Goal: Task Accomplishment & Management: Use online tool/utility

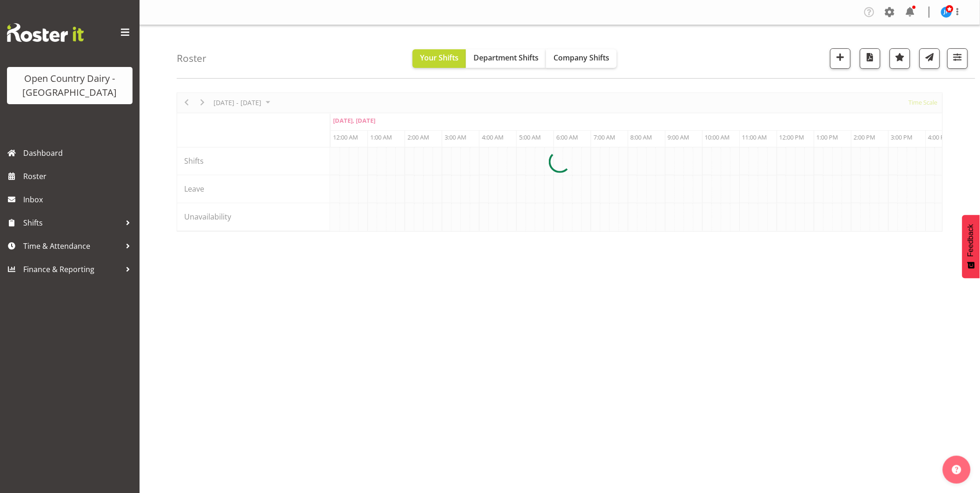
scroll to position [0, 893]
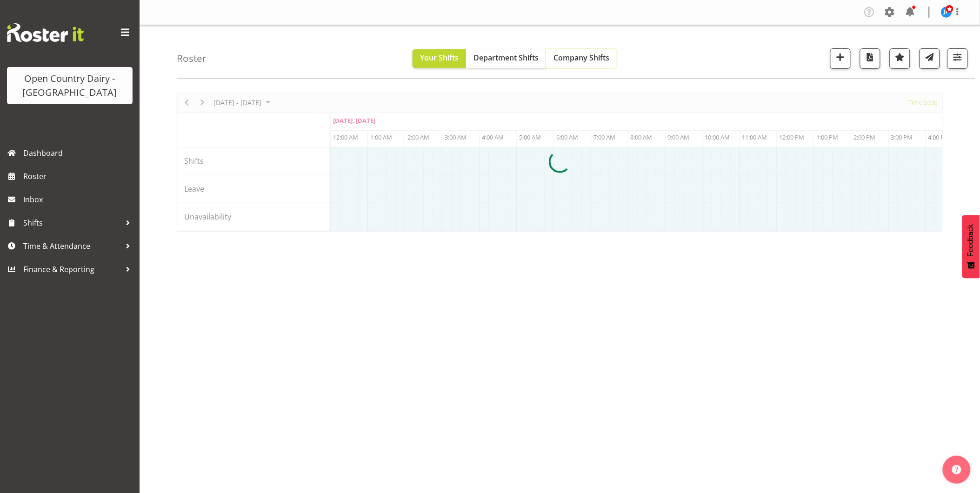
click at [566, 58] on span "Company Shifts" at bounding box center [581, 58] width 56 height 10
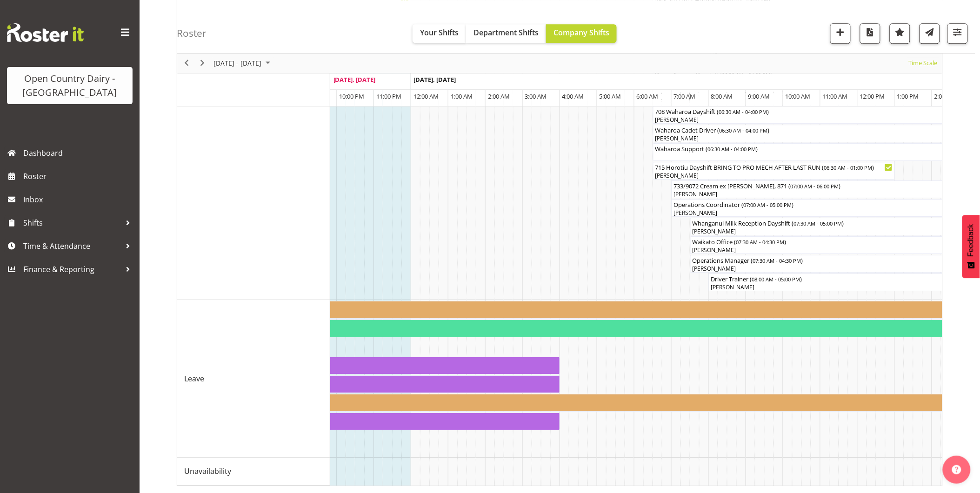
scroll to position [0, 1743]
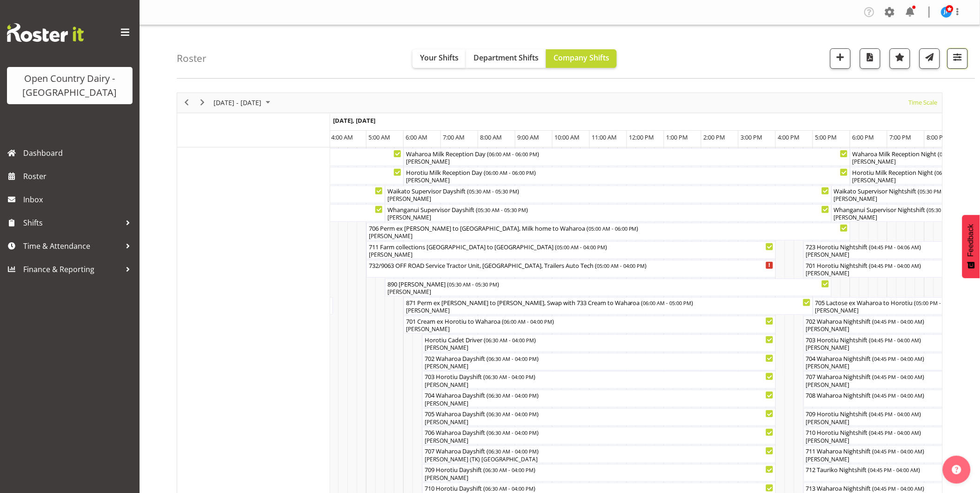
click at [956, 56] on span "button" at bounding box center [957, 57] width 12 height 12
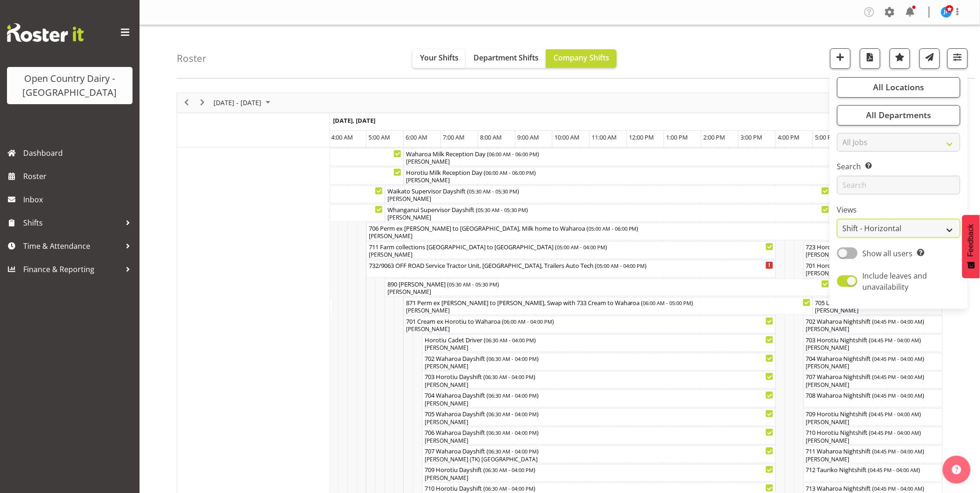
click at [950, 228] on select "Staff Role Shift - Horizontal Shift - Vertical Staff - Location" at bounding box center [898, 228] width 123 height 19
select select "staff"
click at [837, 219] on select "Staff Role Shift - Horizontal Shift - Vertical Staff - Location" at bounding box center [898, 228] width 123 height 19
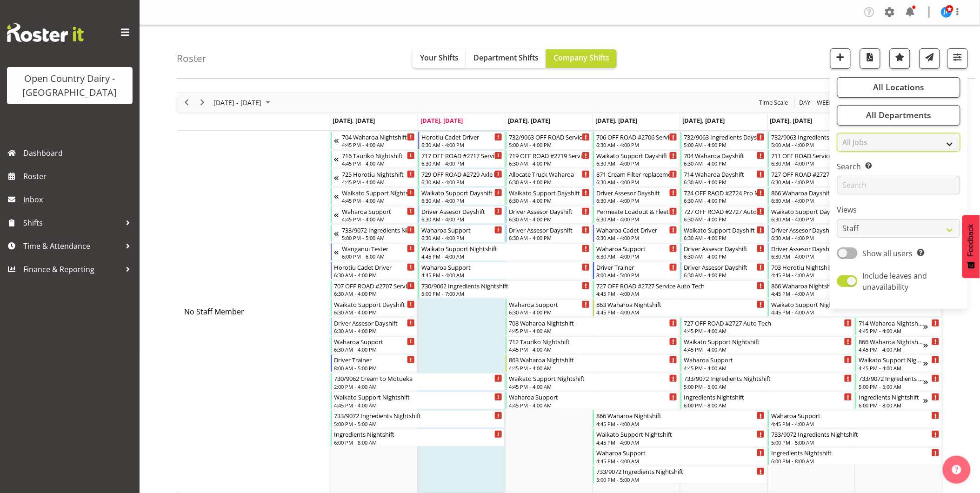
click at [867, 141] on select "All Jobs All Jobs Driver Driver supervisor Support" at bounding box center [898, 142] width 123 height 19
click at [869, 139] on select "All Jobs All Jobs Driver Driver supervisor Support" at bounding box center [898, 142] width 123 height 19
click at [882, 185] on input "text" at bounding box center [898, 185] width 123 height 19
click at [867, 187] on input "text" at bounding box center [898, 185] width 123 height 19
type input "day"
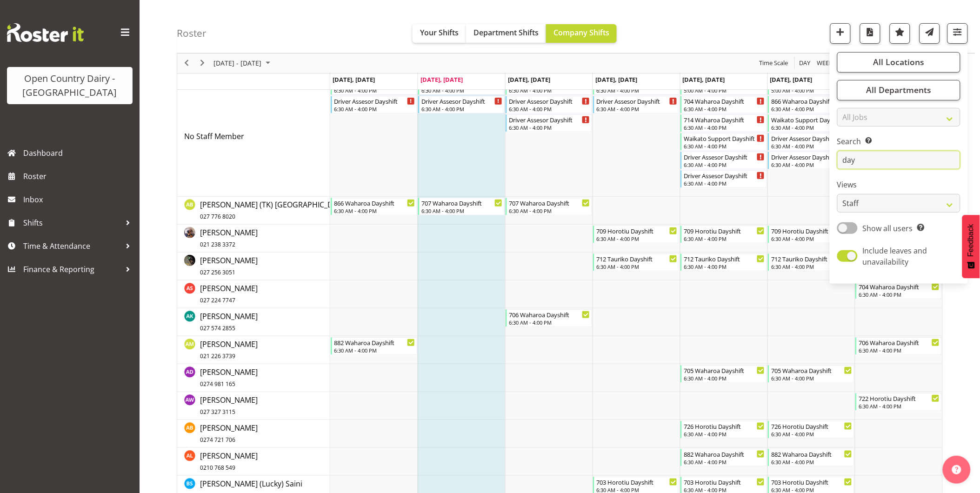
scroll to position [103, 0]
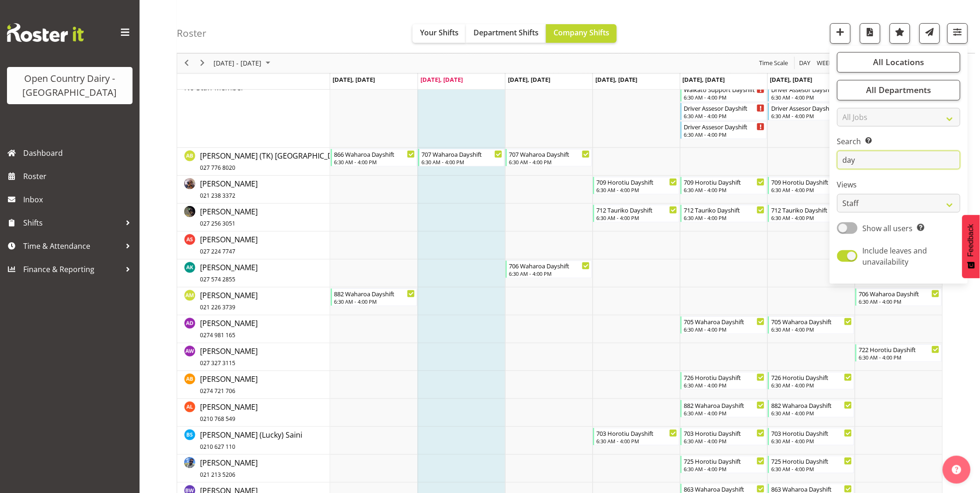
drag, startPoint x: 869, startPoint y: 161, endPoint x: 830, endPoint y: 159, distance: 39.2
click at [830, 159] on div "All Locations Clear Ingredients Waharoa Office Waikato Milk Whanganui Office Se…" at bounding box center [898, 164] width 138 height 231
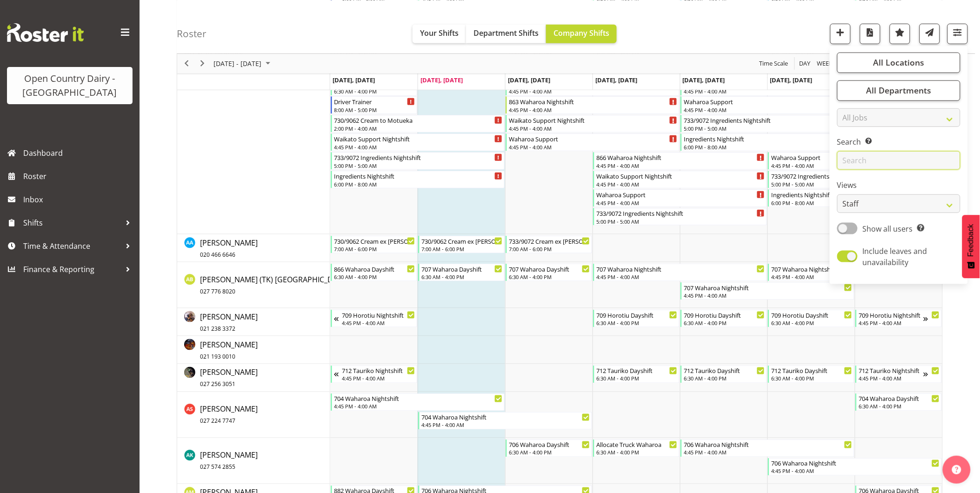
scroll to position [0, 0]
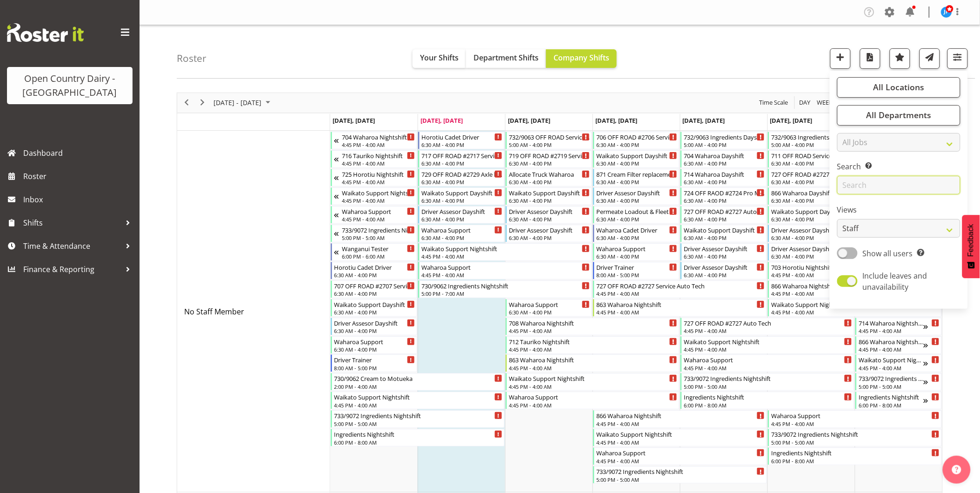
click at [887, 184] on input "text" at bounding box center [898, 185] width 123 height 19
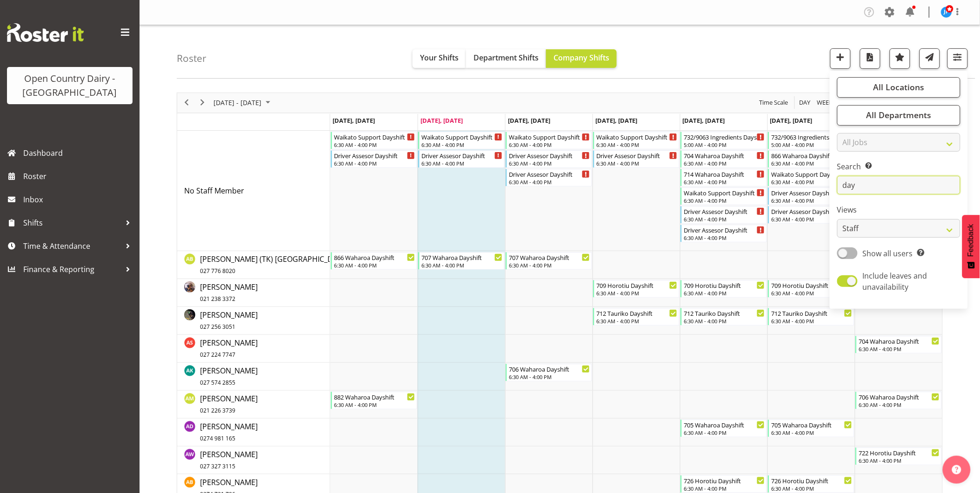
click at [844, 187] on input "day" at bounding box center [898, 185] width 123 height 19
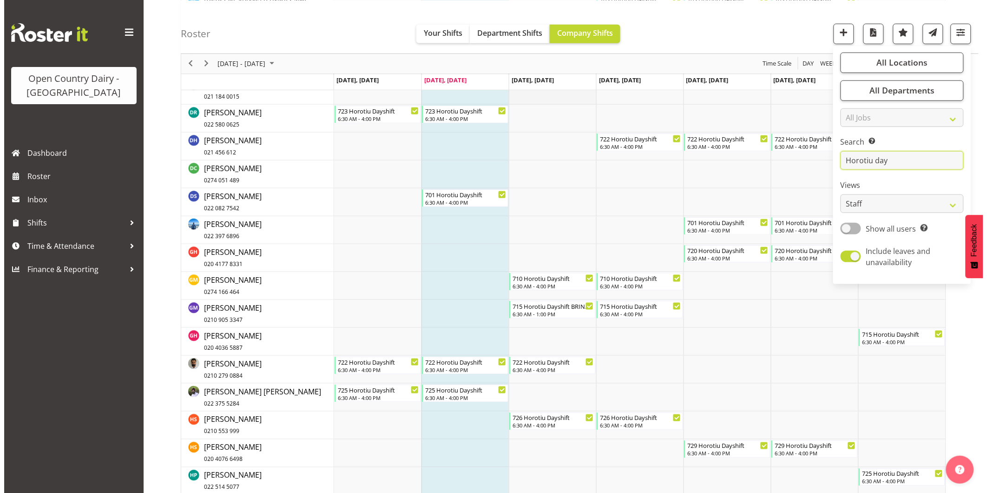
scroll to position [258, 0]
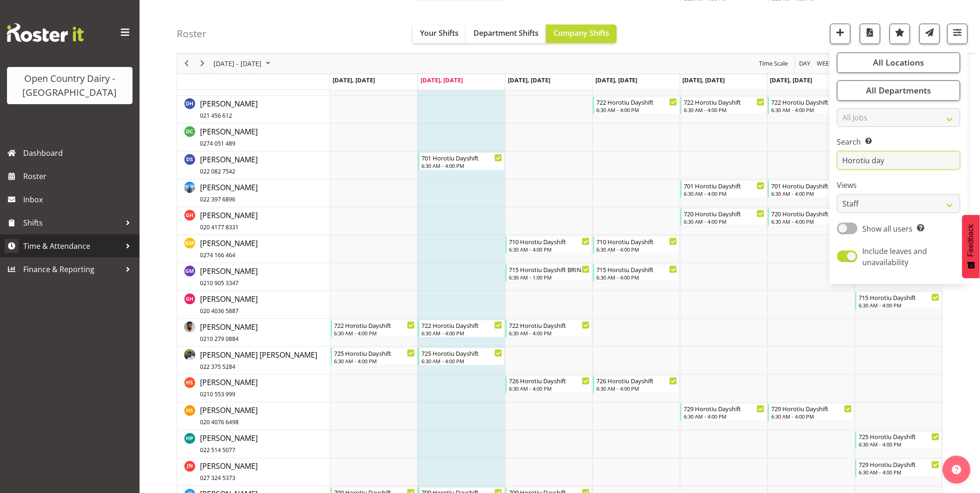
type input "Horotiu day"
click at [555, 271] on div "715 Horotiu Dayshift BRING TO PRO MECH AFTER LAST RUN" at bounding box center [549, 268] width 81 height 9
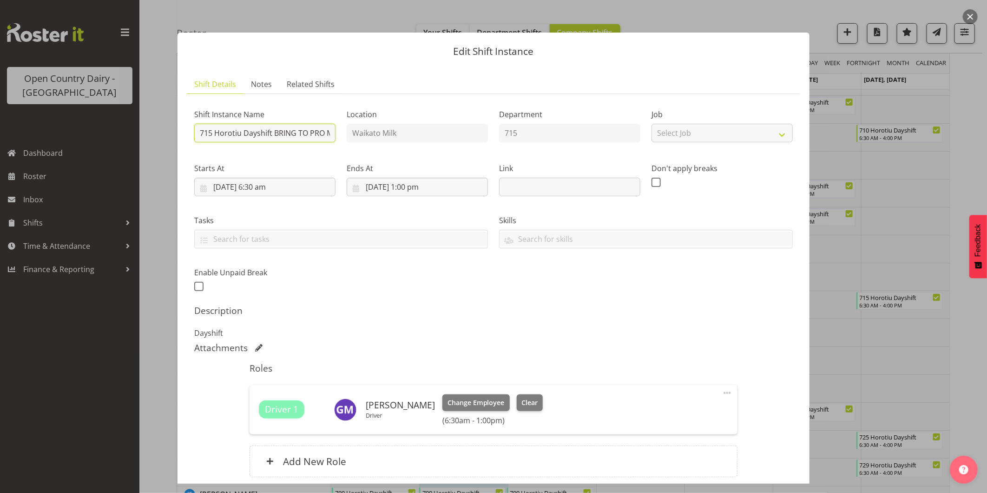
click at [296, 131] on input "715 Horotiu Dayshift BRING TO PRO MECH AFTER LAST RUN" at bounding box center [264, 133] width 141 height 19
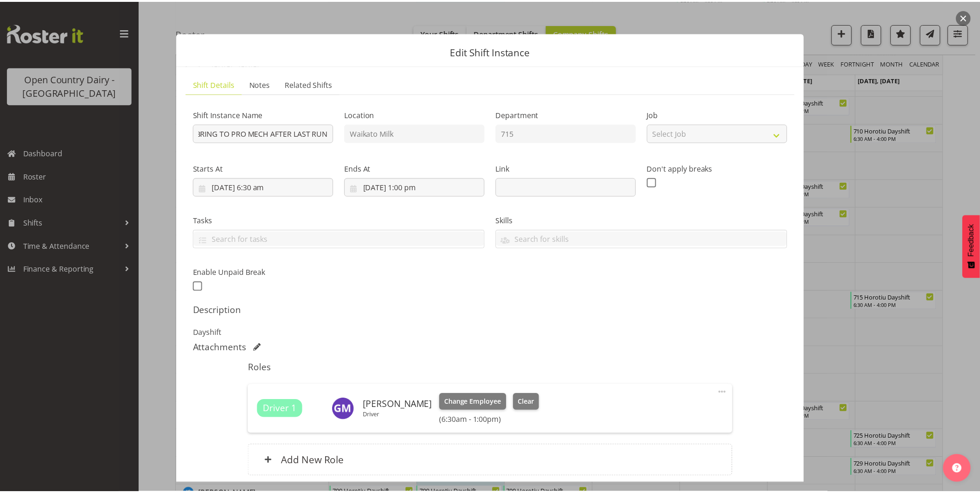
scroll to position [0, 0]
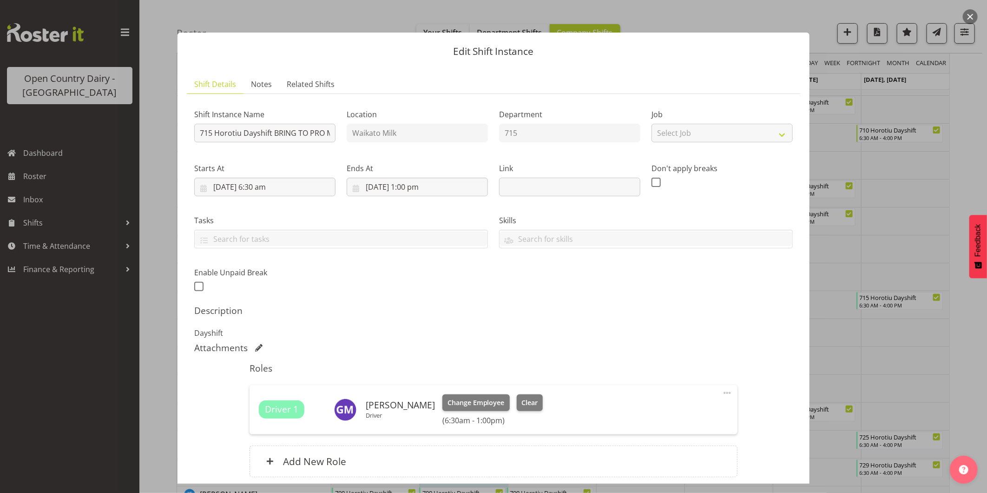
click at [972, 16] on button "button" at bounding box center [970, 16] width 15 height 15
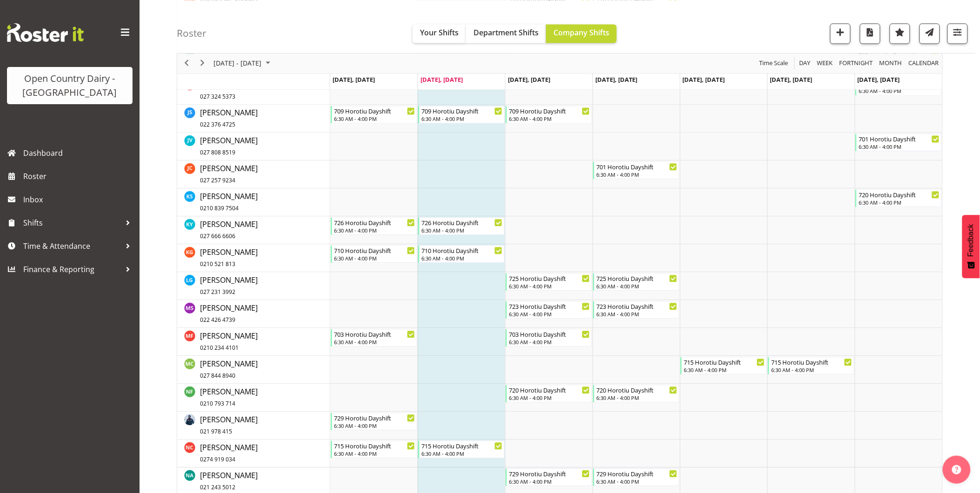
scroll to position [671, 0]
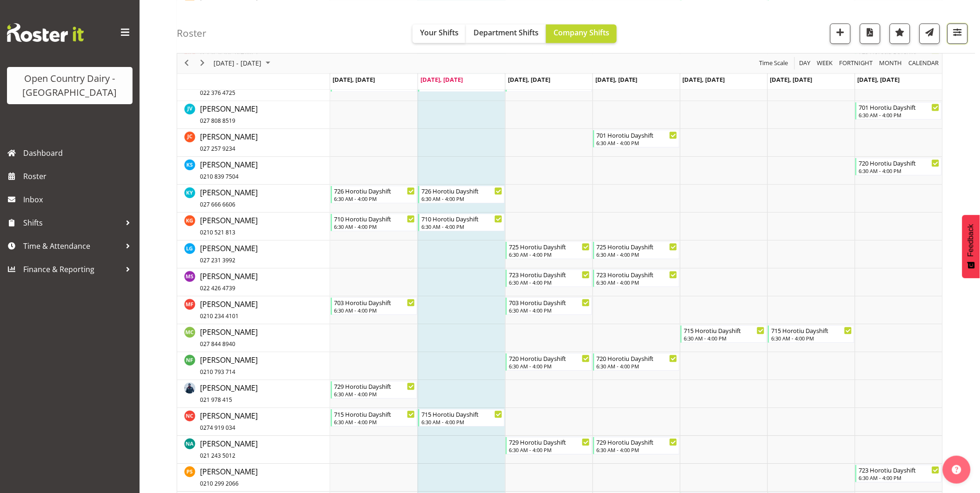
click at [959, 39] on button "button" at bounding box center [957, 33] width 20 height 20
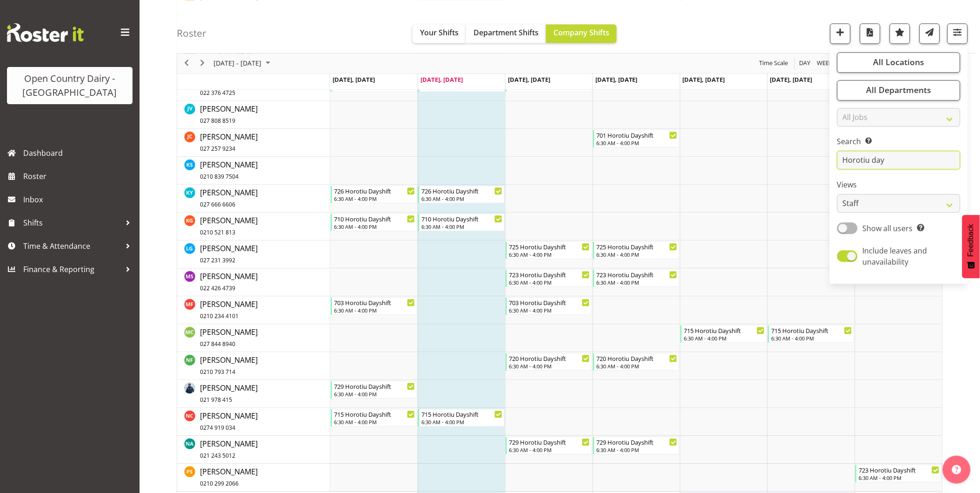
drag, startPoint x: 895, startPoint y: 164, endPoint x: 830, endPoint y: 165, distance: 64.6
click at [830, 165] on div "All Locations Clear Ingredients Waharoa Office Waikato Milk Whanganui Office Se…" at bounding box center [898, 164] width 138 height 231
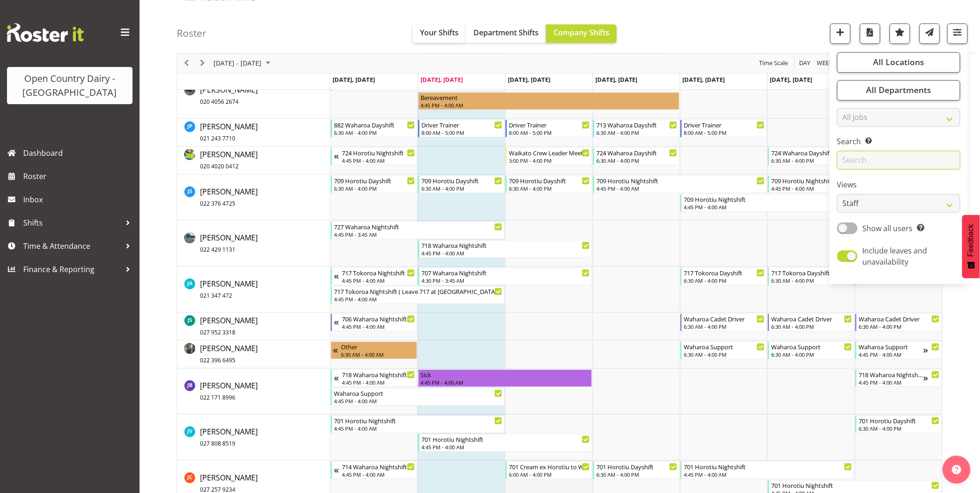
scroll to position [3151, 0]
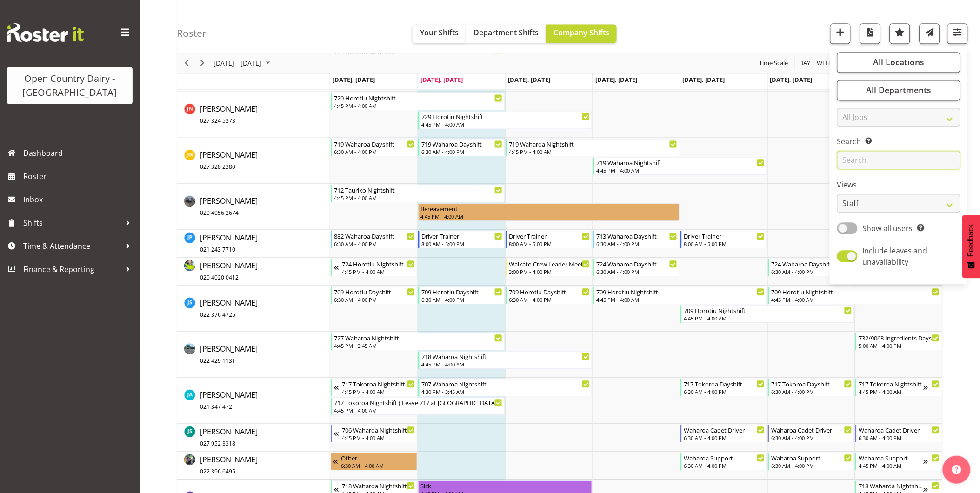
click at [933, 162] on input "text" at bounding box center [898, 160] width 123 height 19
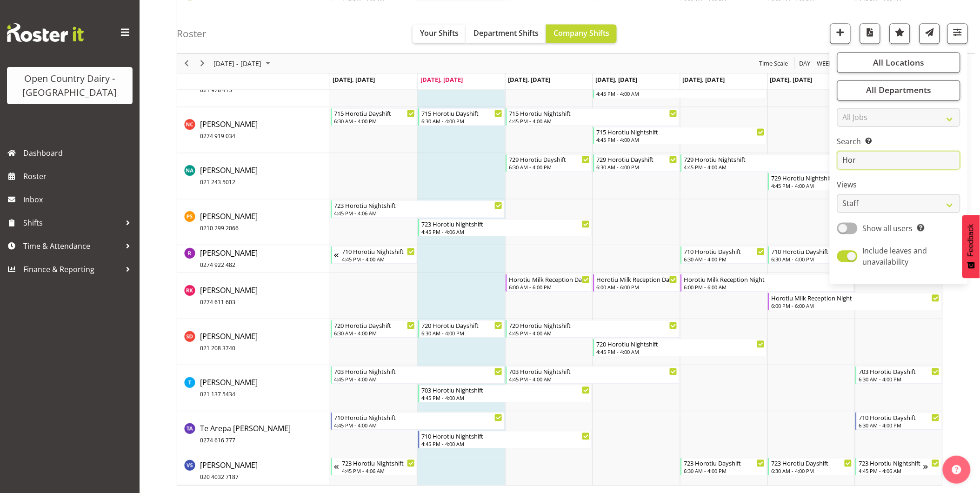
scroll to position [0, 0]
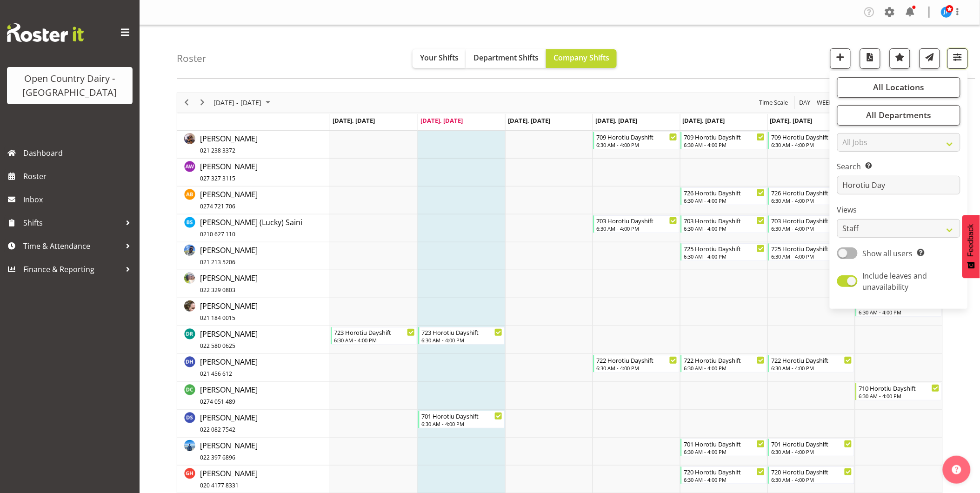
click at [959, 57] on span "button" at bounding box center [957, 57] width 12 height 12
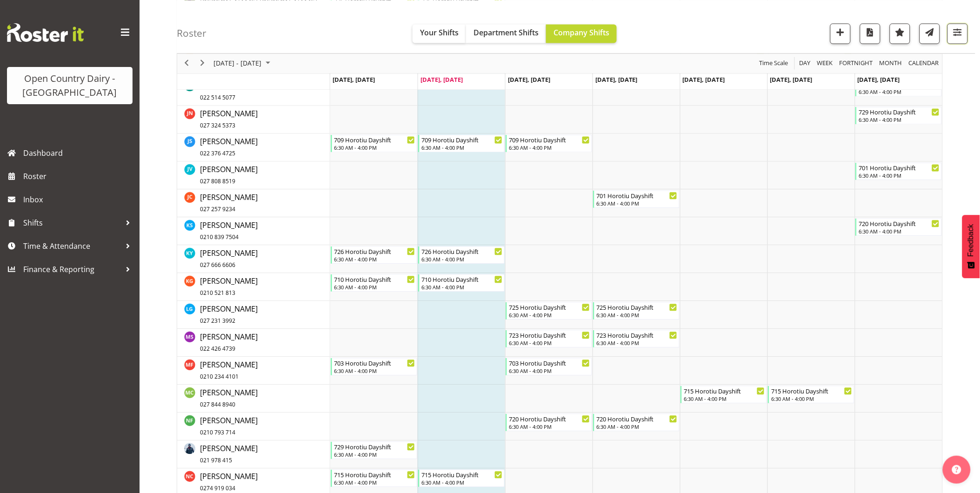
scroll to position [723, 0]
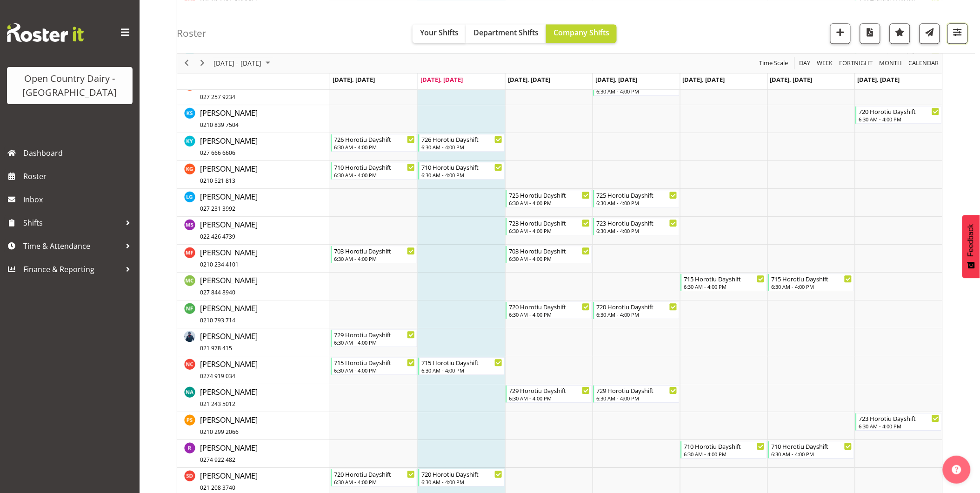
click at [958, 30] on span "button" at bounding box center [957, 32] width 12 height 12
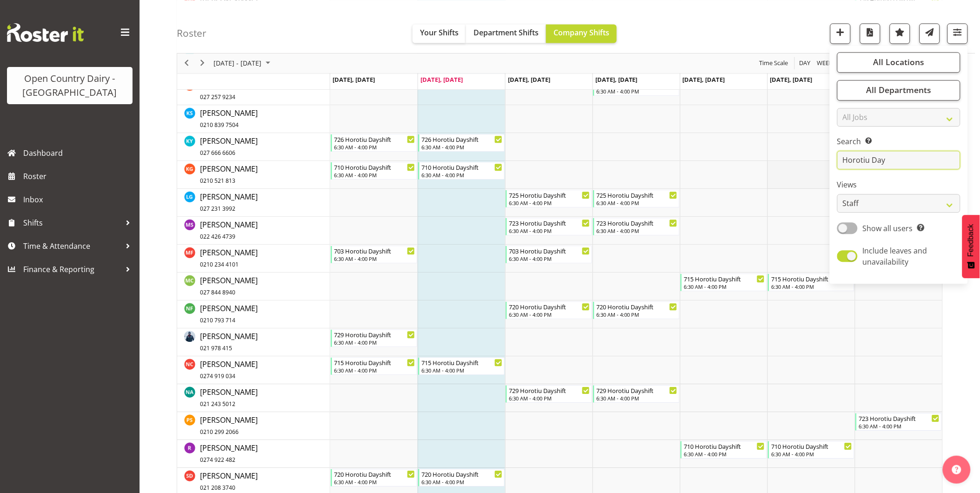
drag, startPoint x: 919, startPoint y: 161, endPoint x: 806, endPoint y: 166, distance: 113.1
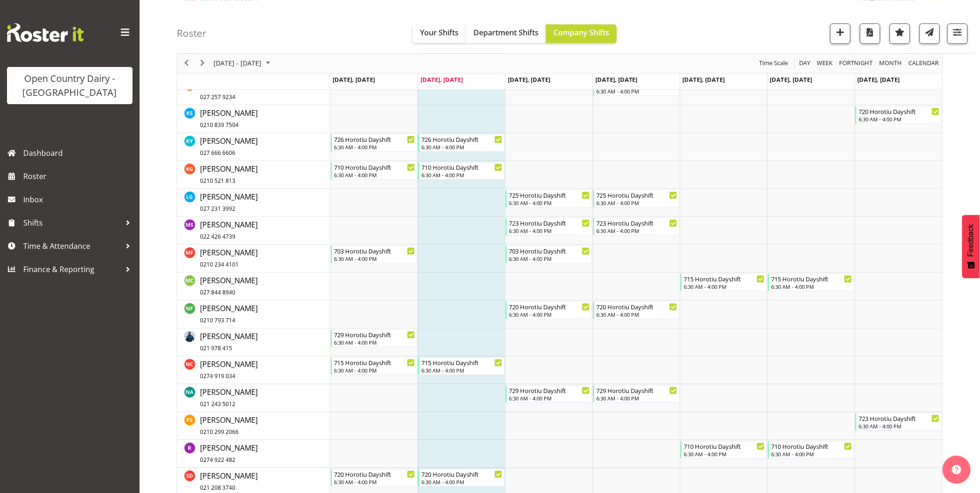
click at [946, 35] on div at bounding box center [954, 33] width 28 height 20
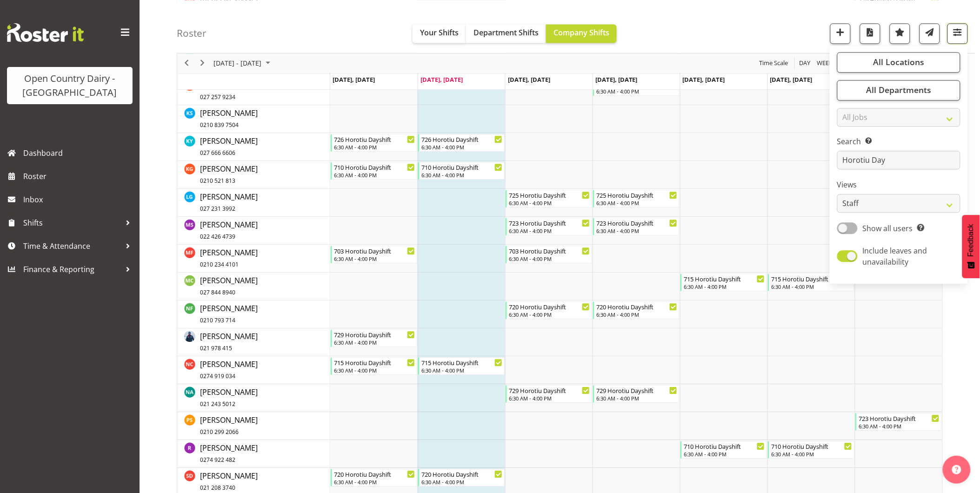
click at [954, 34] on span "button" at bounding box center [957, 32] width 12 height 12
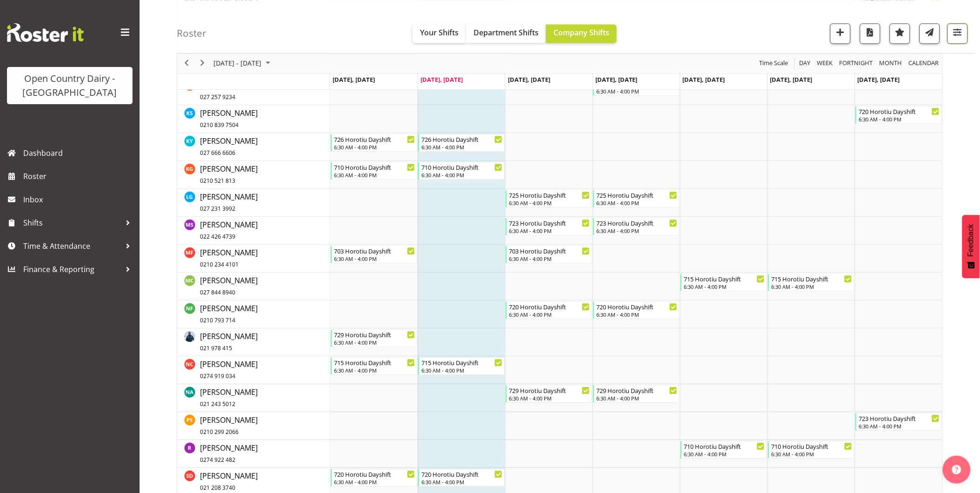
drag, startPoint x: 953, startPoint y: 32, endPoint x: 923, endPoint y: 87, distance: 63.0
click at [955, 37] on span "button" at bounding box center [957, 32] width 12 height 12
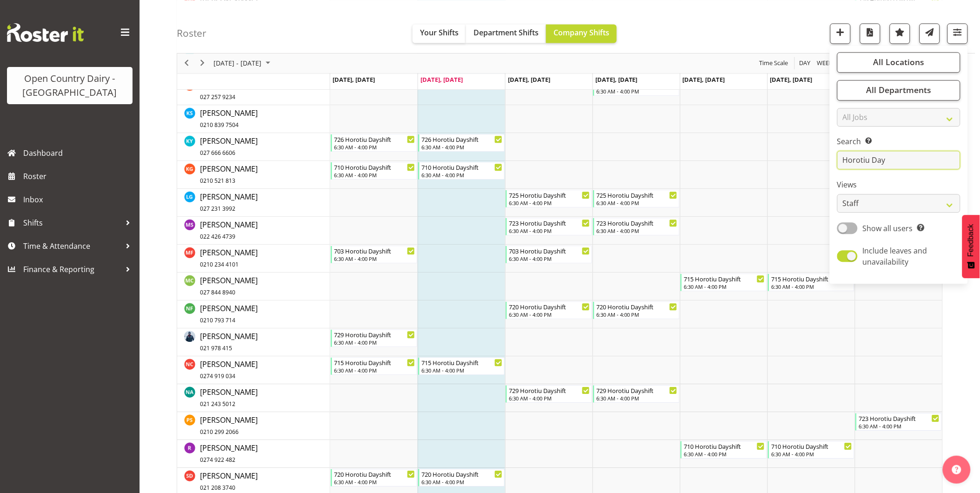
click at [894, 158] on input "Horotiu Day" at bounding box center [898, 160] width 123 height 19
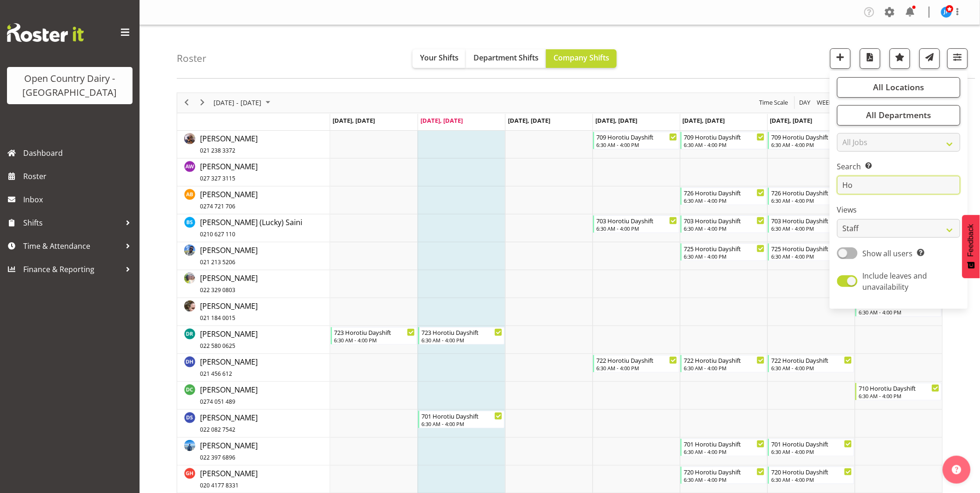
type input "H"
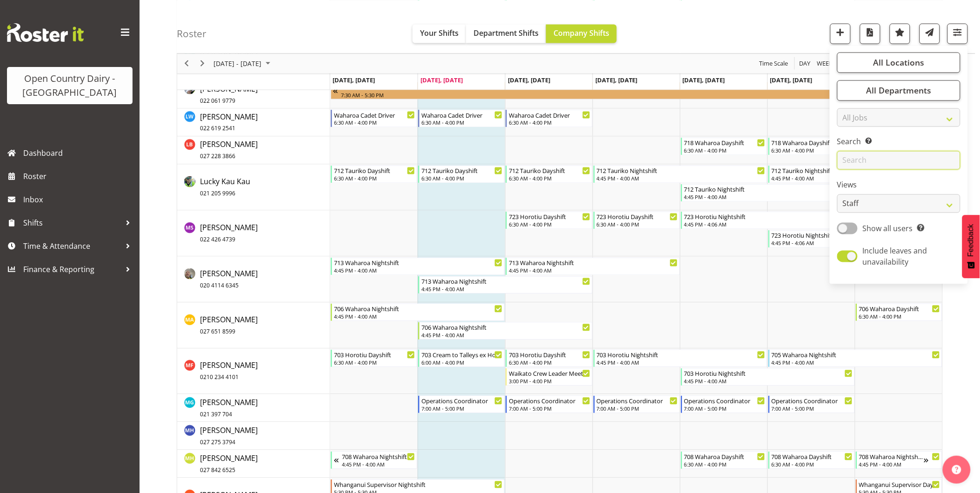
scroll to position [6349, 0]
